Goal: Find specific page/section: Find specific page/section

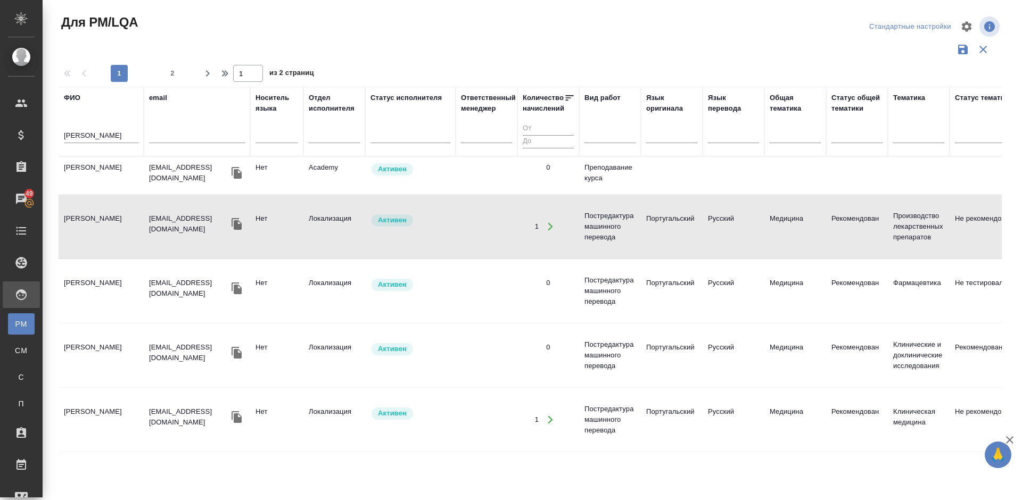
click at [115, 194] on td "[PERSON_NAME]" at bounding box center [101, 175] width 85 height 37
drag, startPoint x: 102, startPoint y: 136, endPoint x: 65, endPoint y: 135, distance: 36.7
click at [65, 135] on input "[PERSON_NAME]" at bounding box center [101, 136] width 74 height 13
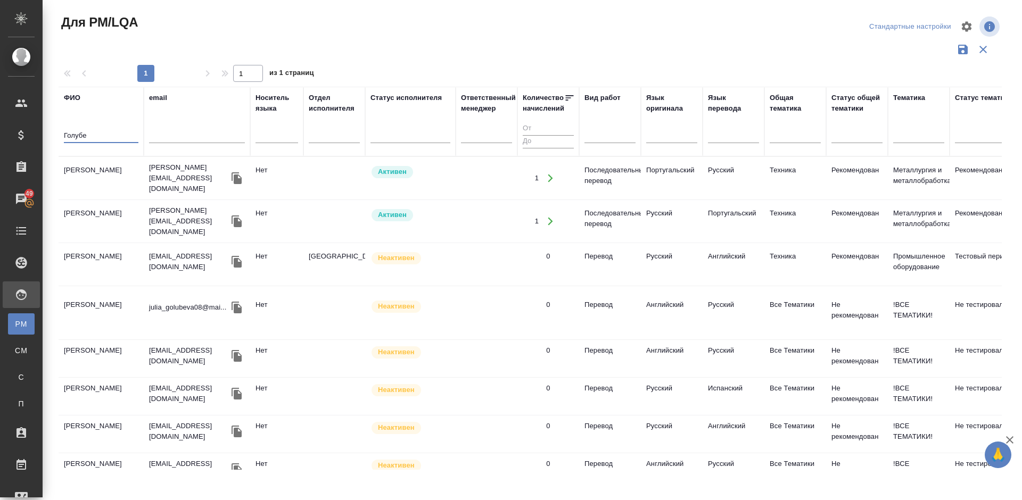
type input "Голубе"
click at [123, 185] on td "[PERSON_NAME]" at bounding box center [101, 178] width 85 height 37
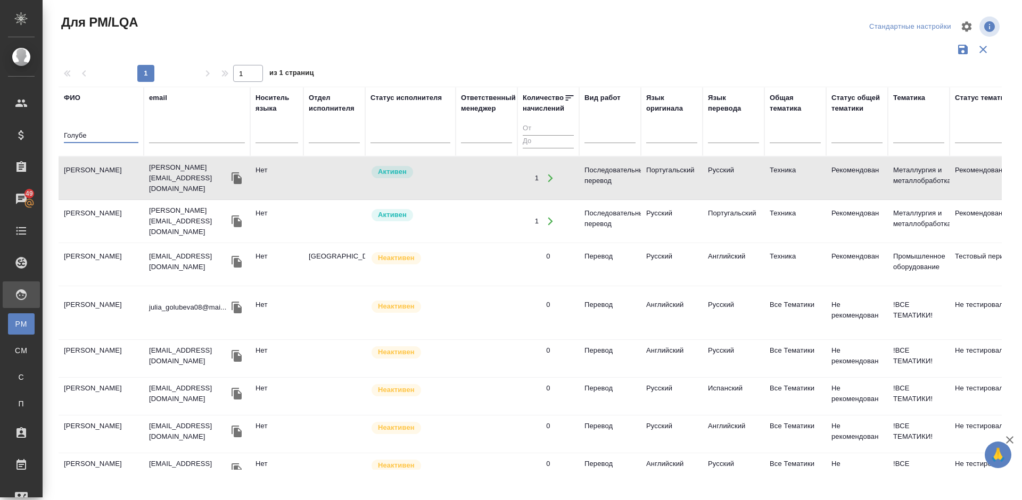
drag, startPoint x: 94, startPoint y: 135, endPoint x: 48, endPoint y: 133, distance: 45.8
click at [48, 133] on div "Для PM/LQA Стандартные настройки 1 1 из 1 страниц [PERSON_NAME] email Носитель …" at bounding box center [532, 238] width 979 height 476
type input "[PERSON_NAME]"
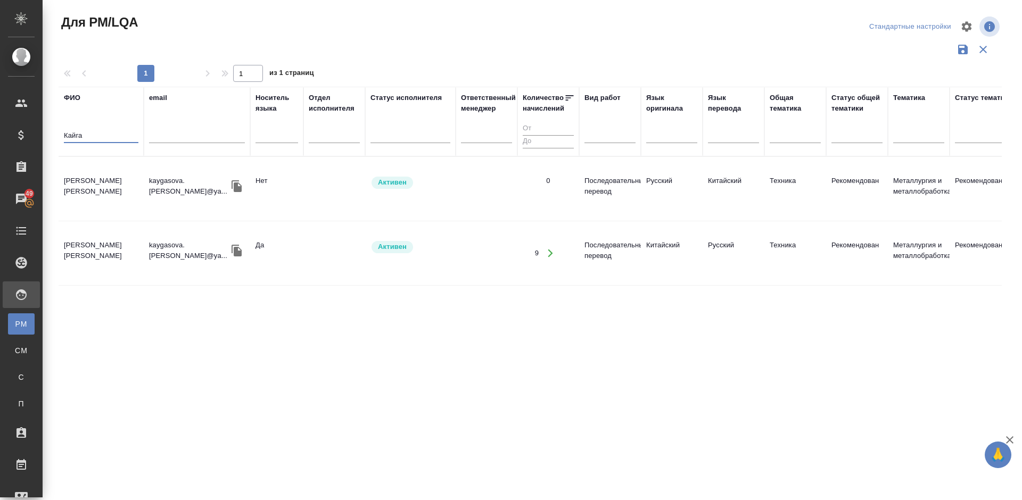
type input "Кайга"
click at [105, 184] on td "[PERSON_NAME] [PERSON_NAME]" at bounding box center [101, 188] width 85 height 37
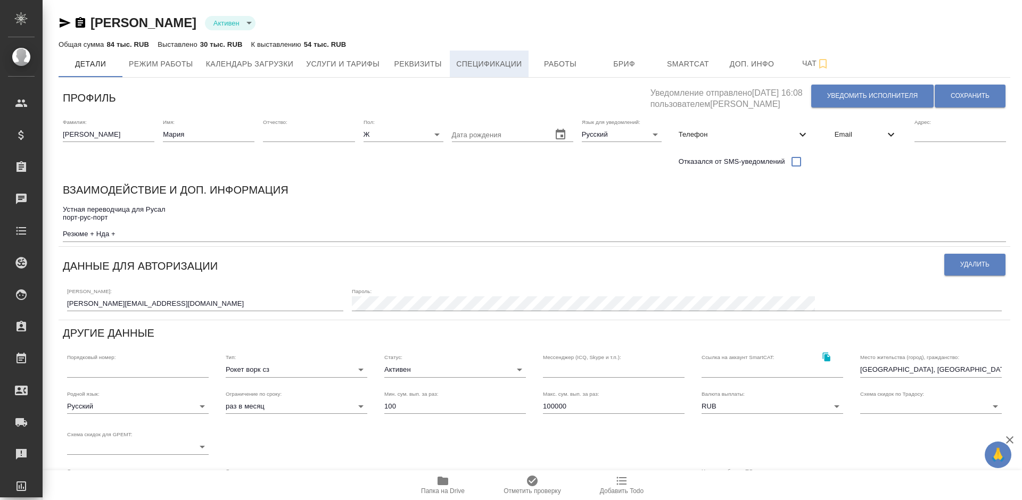
click at [494, 58] on span "Спецификации" at bounding box center [488, 63] width 65 height 13
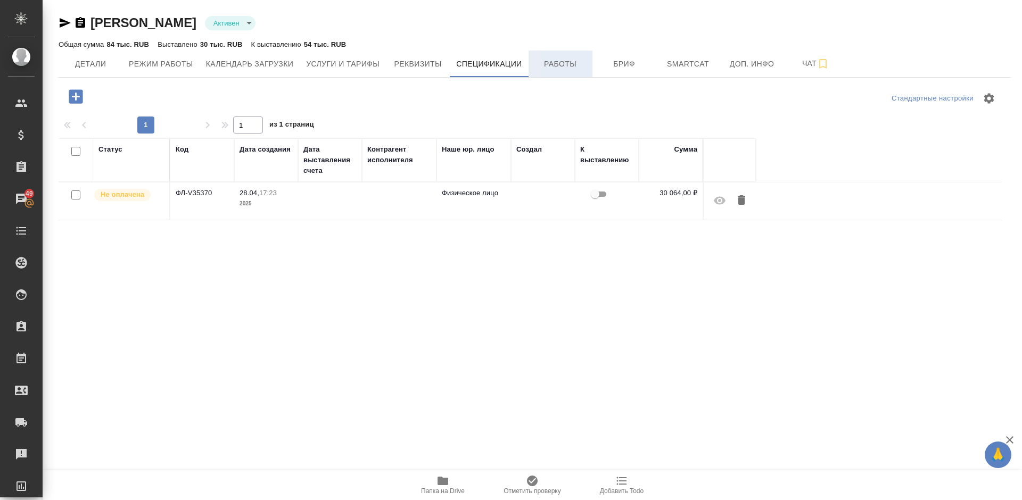
click at [552, 67] on span "Работы" at bounding box center [560, 63] width 51 height 13
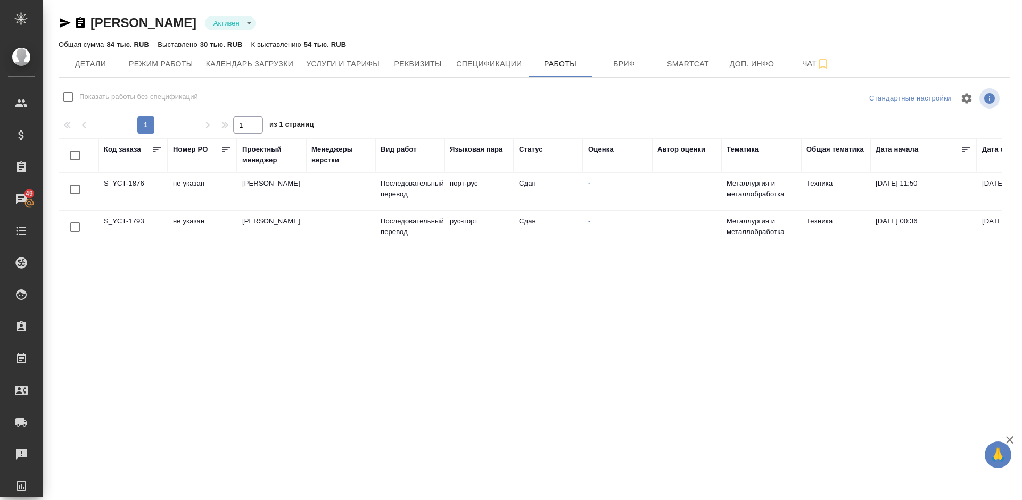
checkbox input "false"
click at [525, 68] on button "Спецификации" at bounding box center [489, 64] width 78 height 27
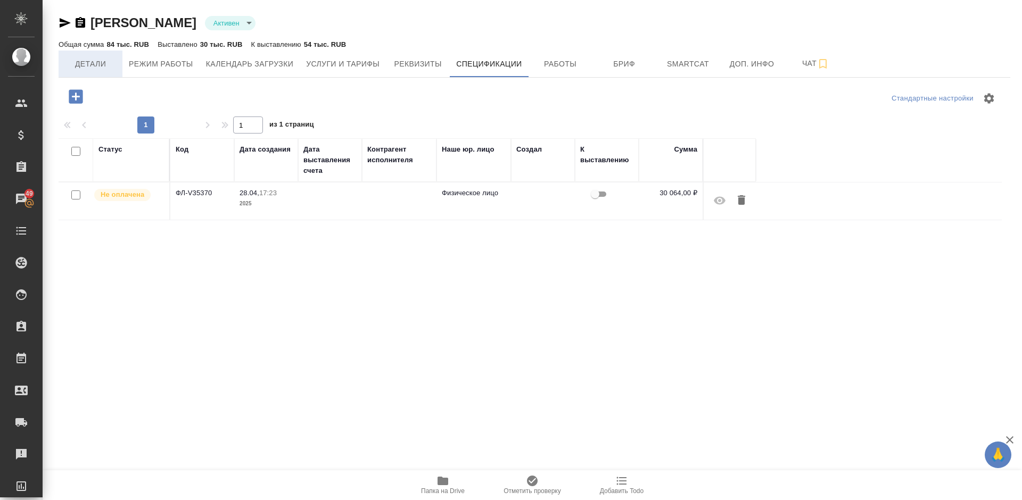
click at [98, 62] on span "Детали" at bounding box center [90, 63] width 51 height 13
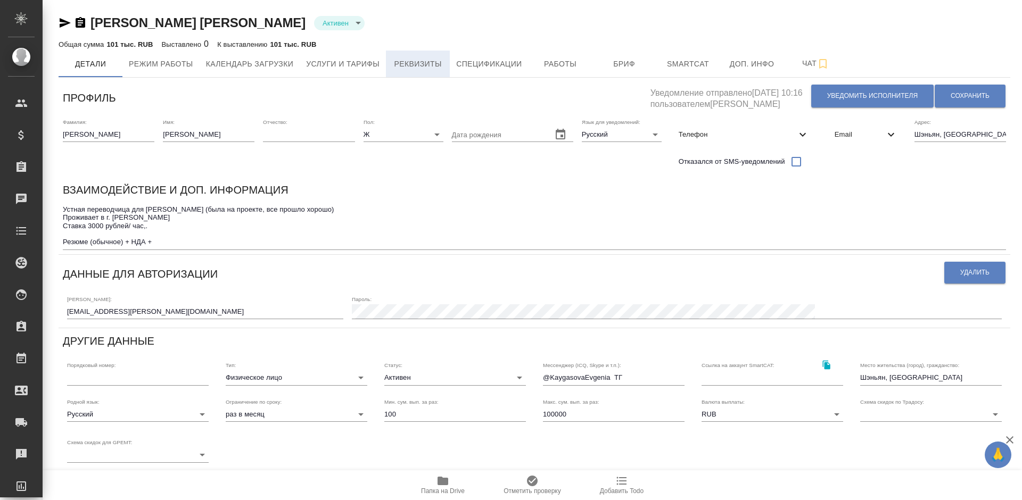
click at [420, 61] on span "Реквизиты" at bounding box center [417, 63] width 51 height 13
select select "10"
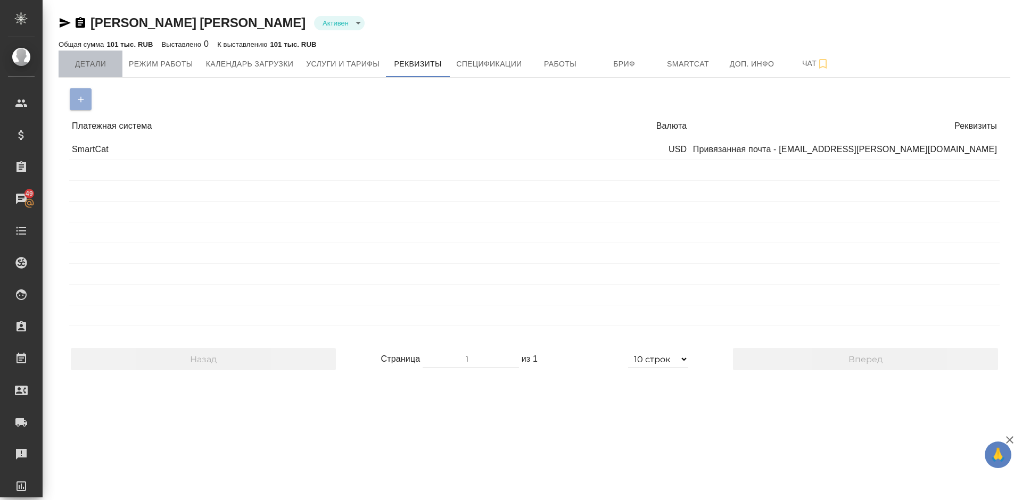
click at [103, 62] on span "Детали" at bounding box center [90, 63] width 51 height 13
